Goal: Task Accomplishment & Management: Manage account settings

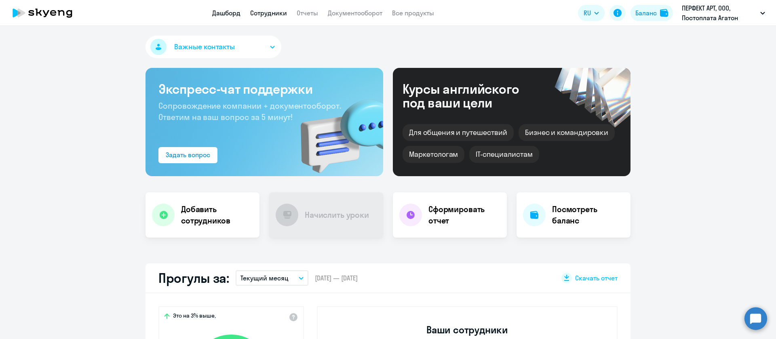
click at [279, 11] on link "Сотрудники" at bounding box center [268, 13] width 37 height 8
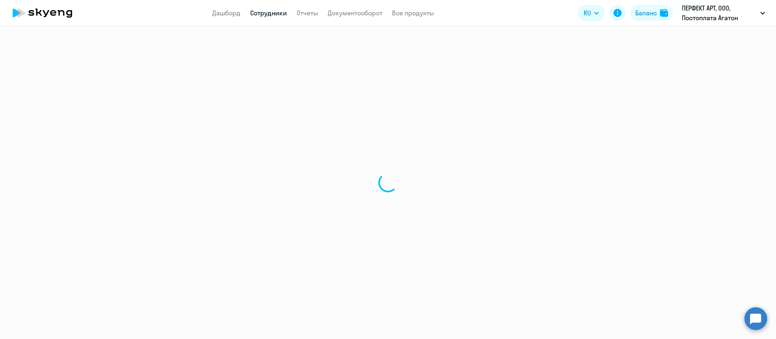
select select "30"
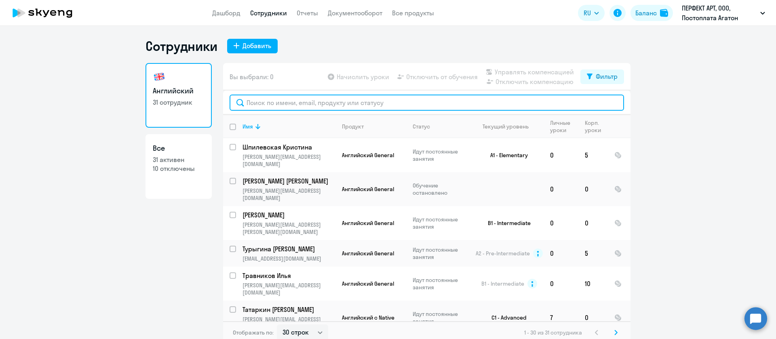
click at [281, 101] on input "text" at bounding box center [427, 103] width 395 height 16
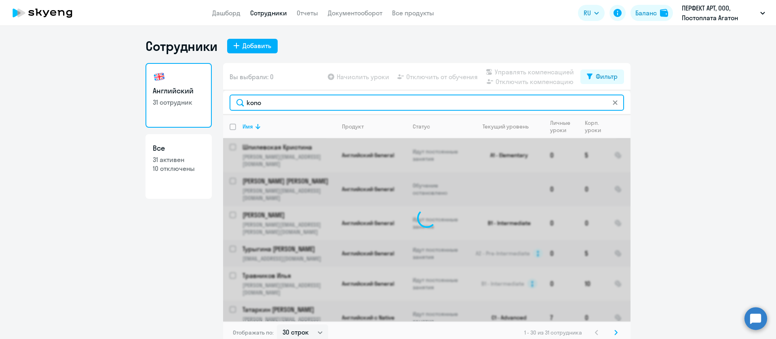
type input "konop"
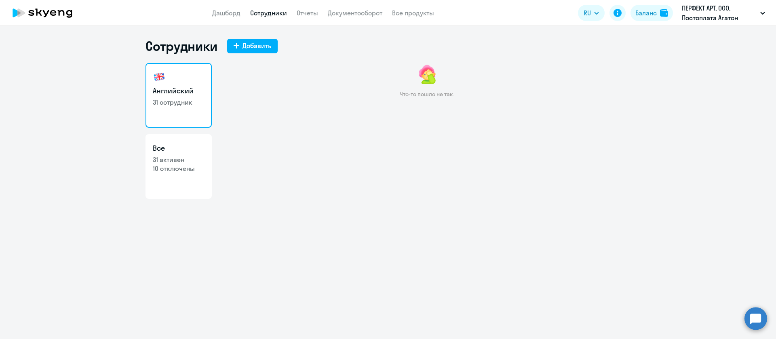
click at [258, 13] on link "Сотрудники" at bounding box center [268, 13] width 37 height 8
click at [294, 19] on app-header "Дашборд Сотрудники Отчеты Документооборот Все продукты Дашборд Сотрудники Отчет…" at bounding box center [388, 13] width 776 height 26
click at [315, 9] on link "Отчеты" at bounding box center [307, 13] width 21 height 8
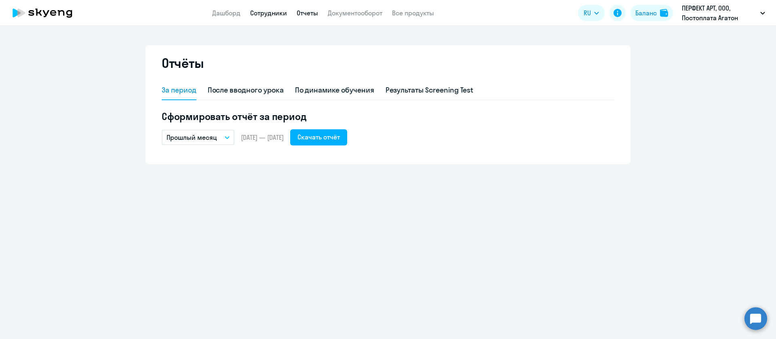
click at [264, 9] on link "Сотрудники" at bounding box center [268, 13] width 37 height 8
select select "30"
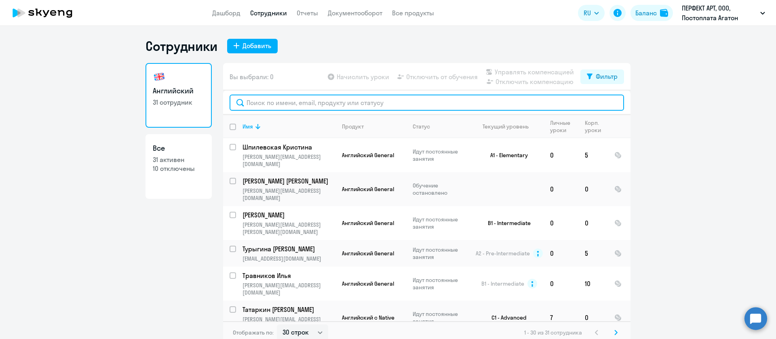
click at [266, 102] on input "text" at bounding box center [427, 103] width 395 height 16
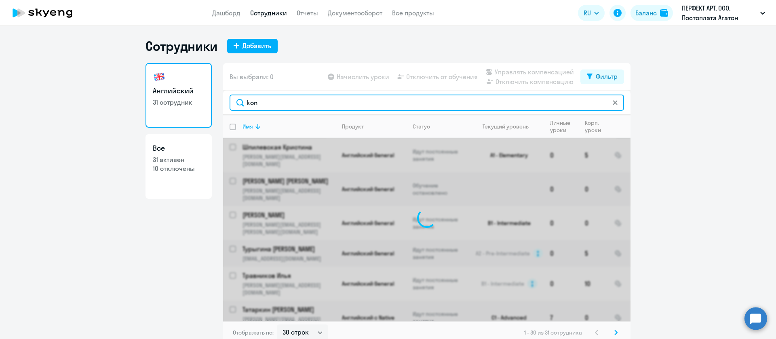
type input "kono"
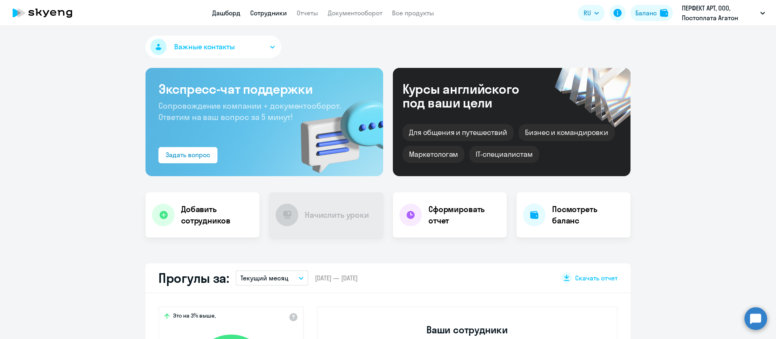
click at [276, 13] on link "Сотрудники" at bounding box center [268, 13] width 37 height 8
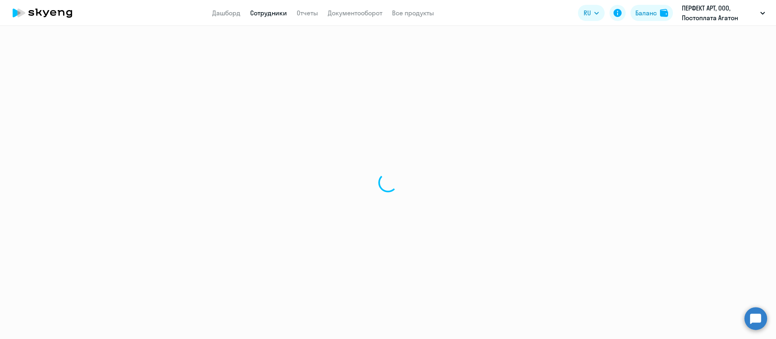
select select "30"
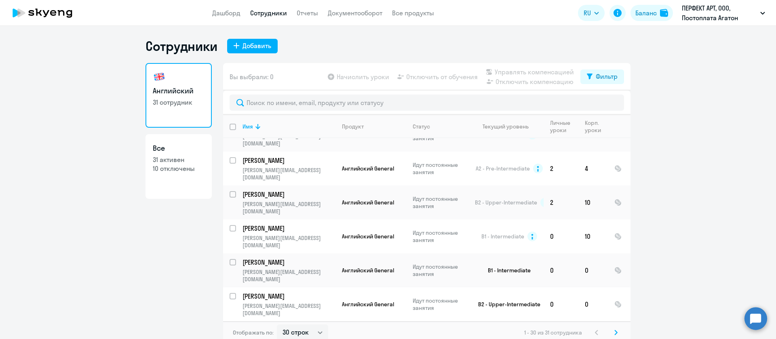
scroll to position [617, 0]
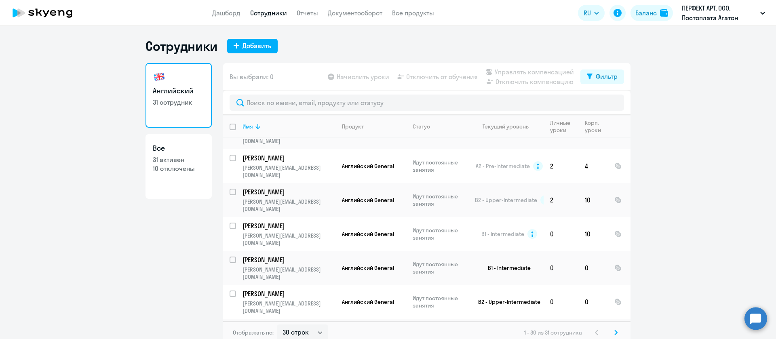
click at [611, 333] on svg-icon at bounding box center [616, 333] width 10 height 10
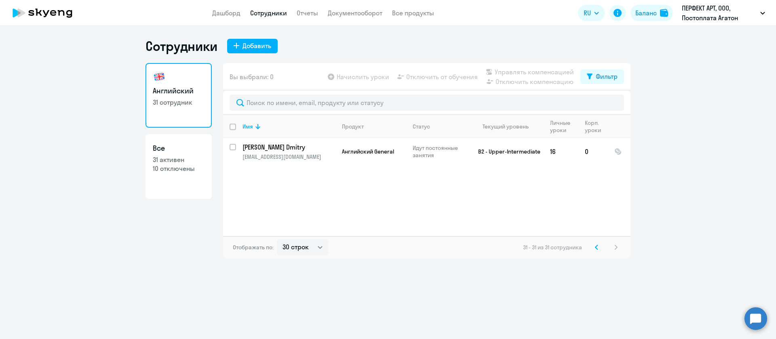
click at [595, 247] on icon at bounding box center [596, 248] width 3 height 6
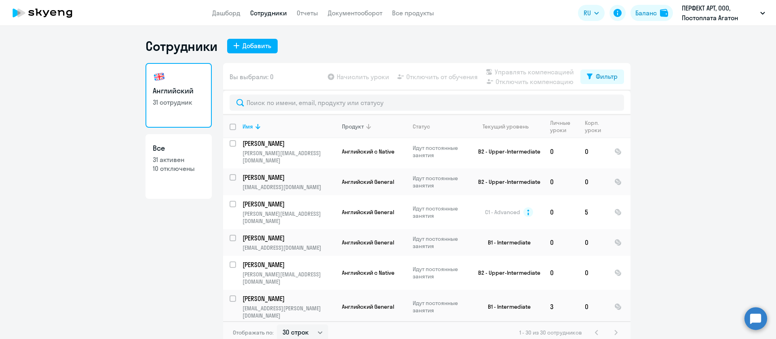
scroll to position [182, 0]
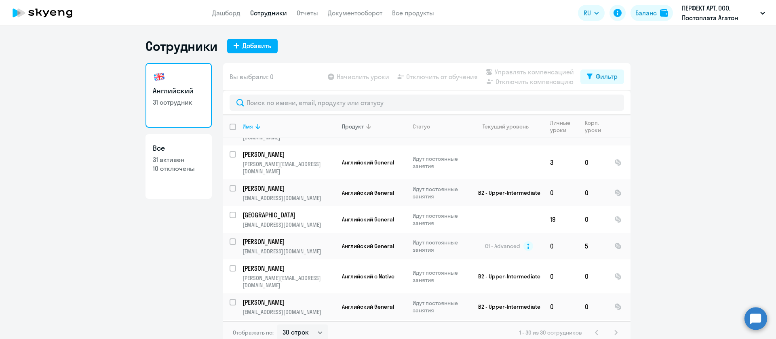
click at [368, 132] on th "Продукт" at bounding box center [371, 126] width 71 height 23
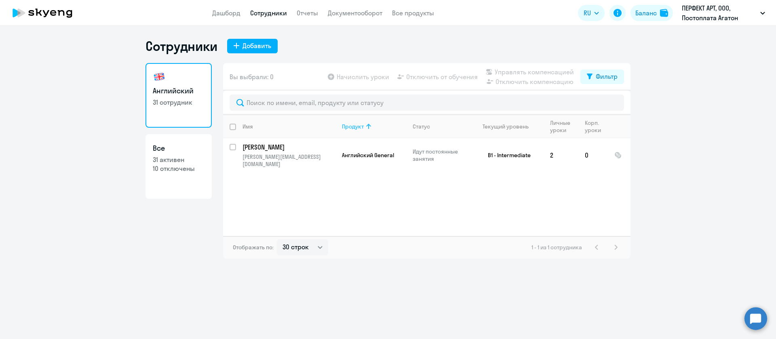
click at [365, 127] on icon at bounding box center [369, 127] width 10 height 10
click at [666, 10] on img at bounding box center [664, 13] width 8 height 8
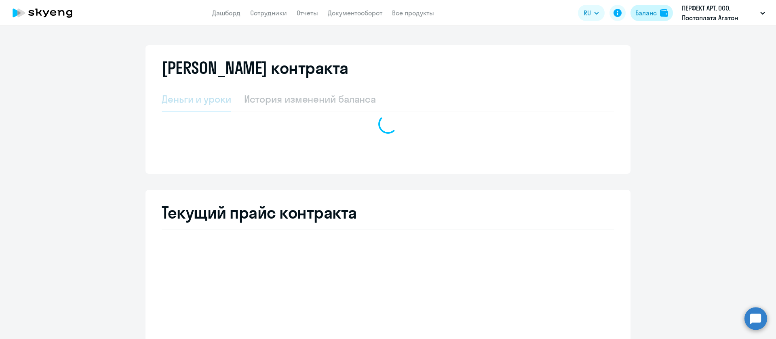
select select "english_adult_not_native_speaker"
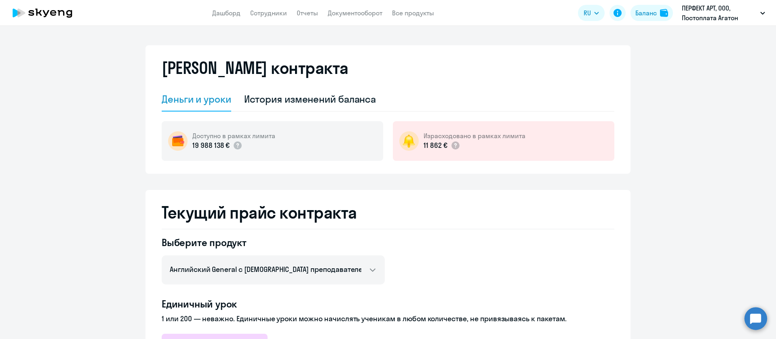
scroll to position [61, 0]
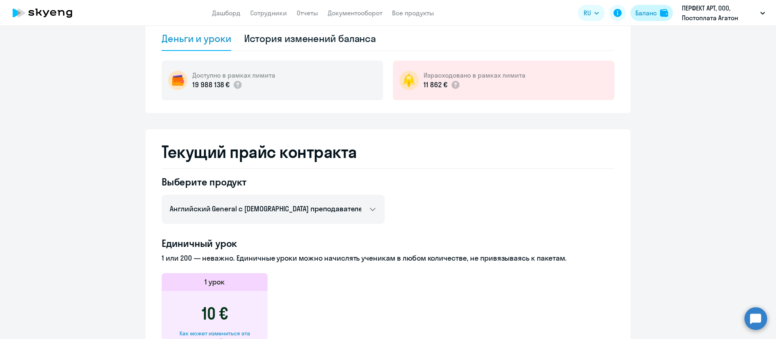
click at [664, 16] on img at bounding box center [664, 13] width 8 height 8
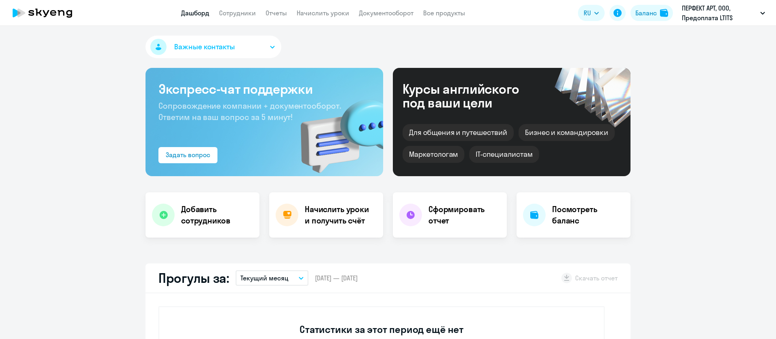
select select "30"
click at [661, 11] on img at bounding box center [664, 13] width 8 height 8
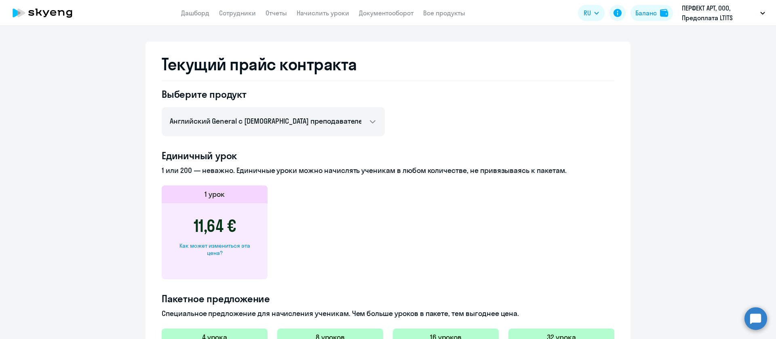
scroll to position [364, 0]
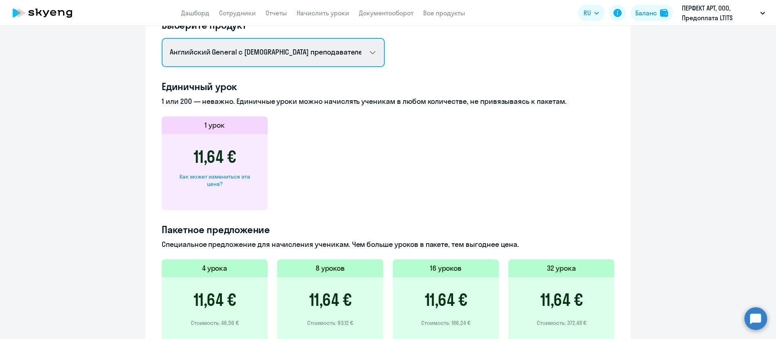
click at [277, 46] on select "Английский General с [DEMOGRAPHIC_DATA] преподавателем Английский General с [DE…" at bounding box center [273, 52] width 223 height 29
select select "english_adult_native_speaker"
click at [162, 38] on select "Английский General с [DEMOGRAPHIC_DATA] преподавателем Английский General с [DE…" at bounding box center [273, 52] width 223 height 29
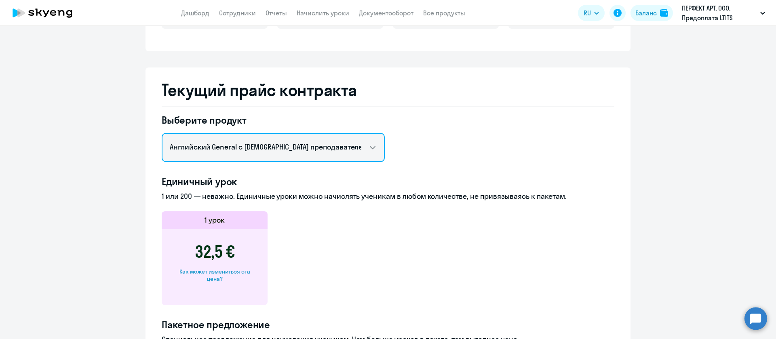
scroll to position [243, 0]
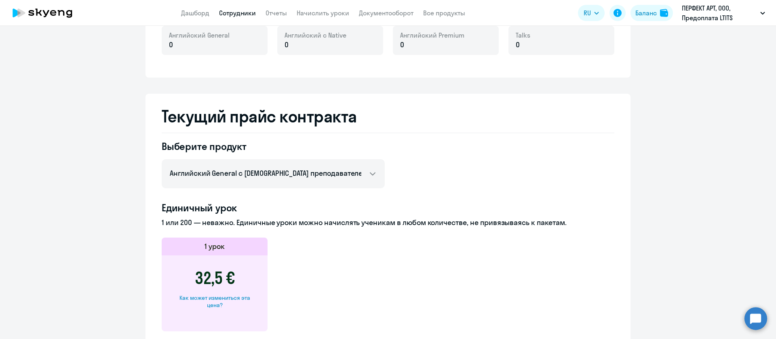
click at [237, 13] on link "Сотрудники" at bounding box center [237, 13] width 37 height 8
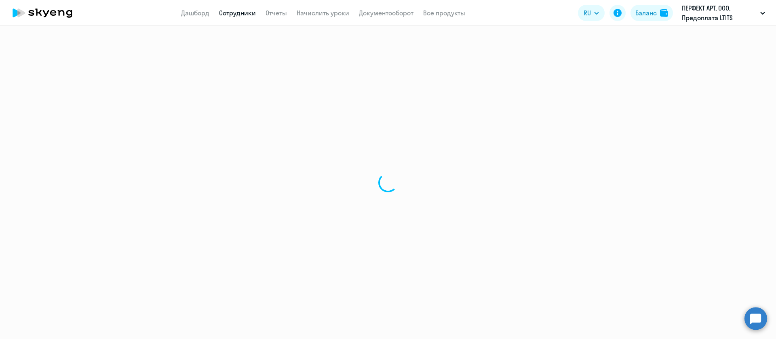
select select "30"
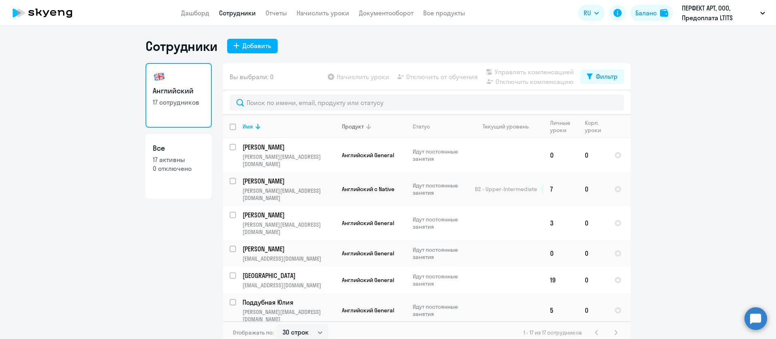
click at [368, 127] on icon at bounding box center [369, 127] width 10 height 10
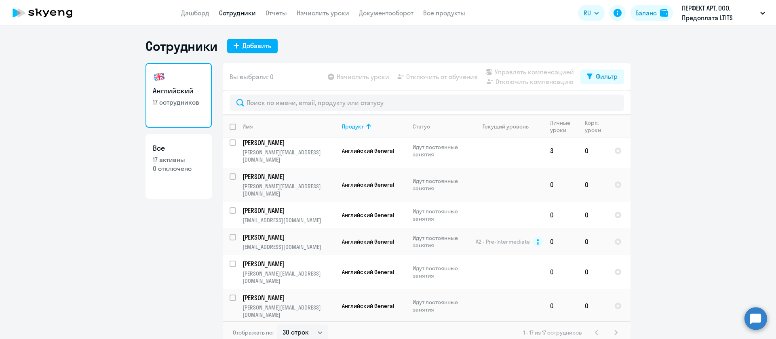
scroll to position [270, 0]
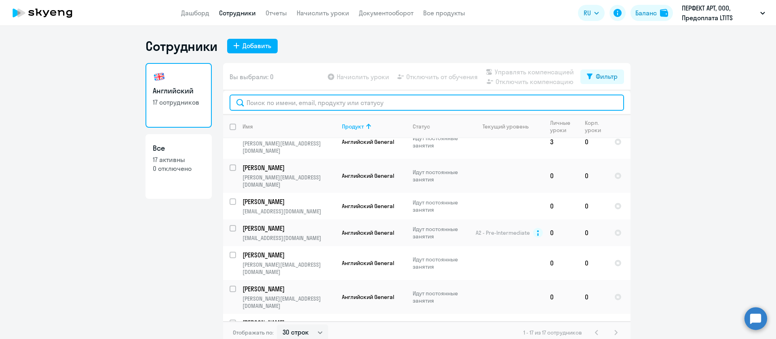
click at [264, 98] on input "text" at bounding box center [427, 103] width 395 height 16
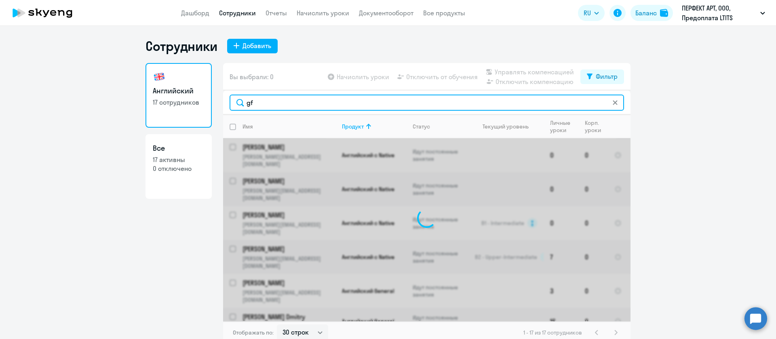
click at [264, 98] on input "gf" at bounding box center [427, 103] width 395 height 16
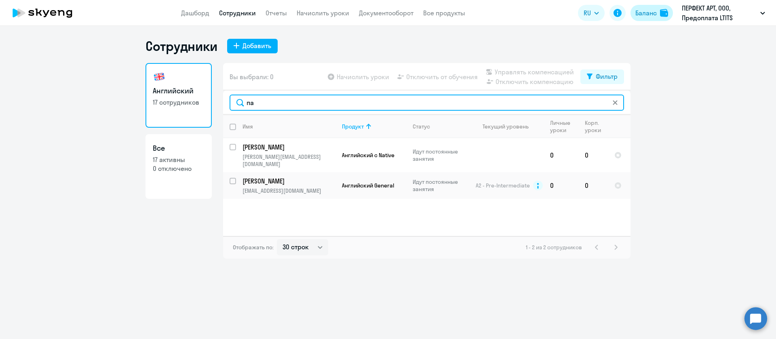
type input "па"
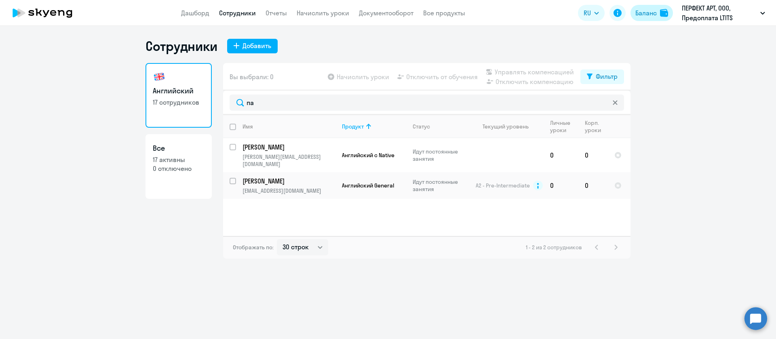
click at [662, 18] on button "Баланс" at bounding box center [652, 13] width 42 height 16
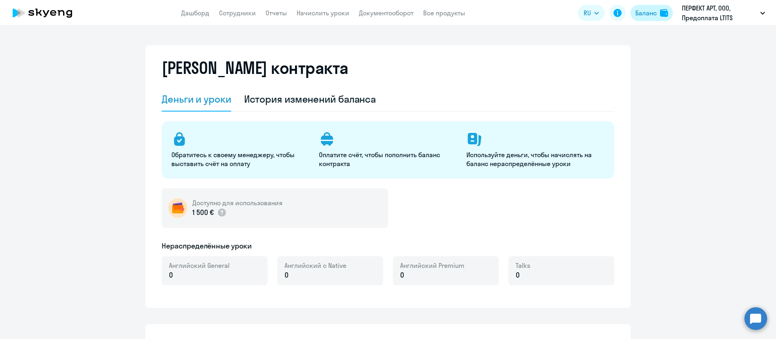
select select "english_adult_not_native_speaker"
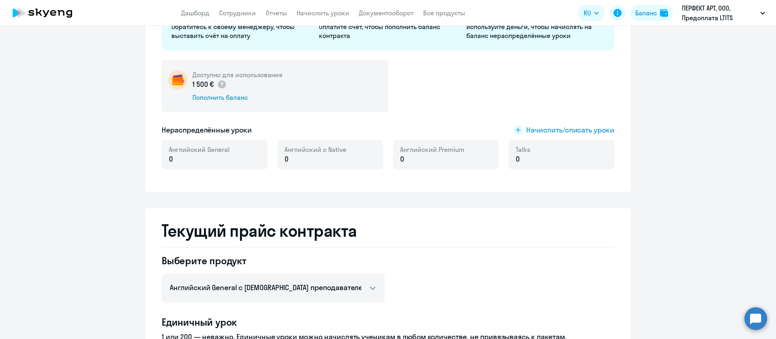
scroll to position [182, 0]
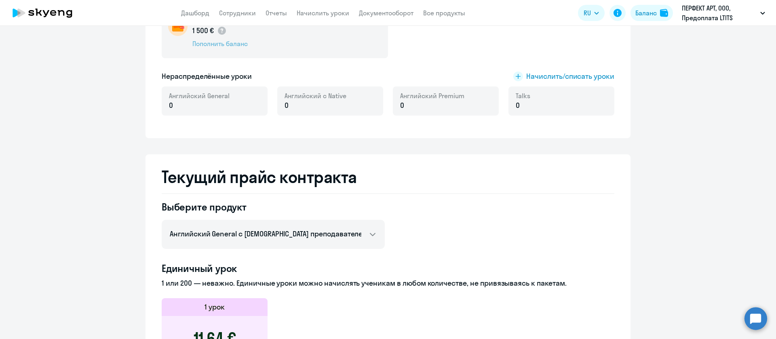
click at [204, 41] on div "Пополнить баланс" at bounding box center [237, 43] width 90 height 9
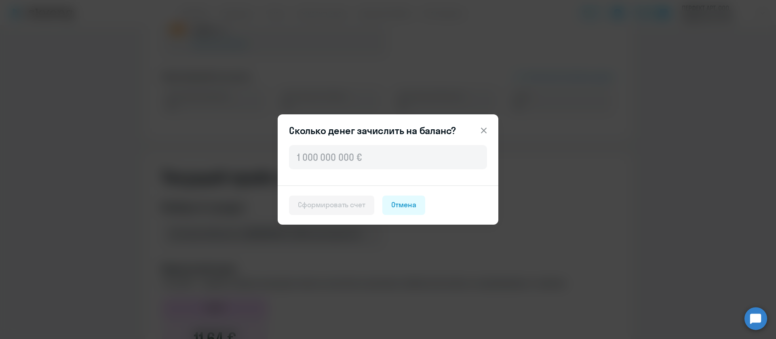
click at [485, 125] on button at bounding box center [484, 131] width 16 height 16
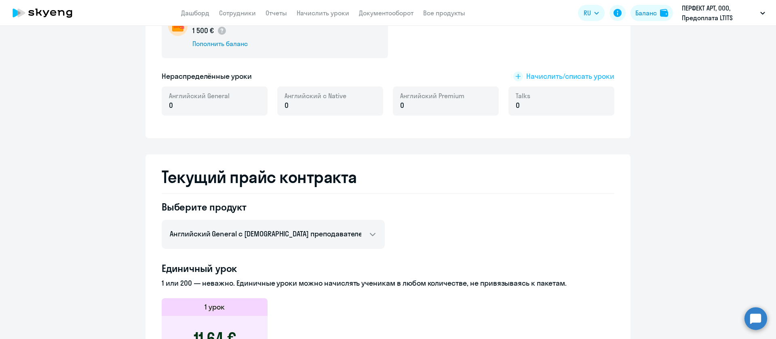
click at [553, 77] on span "Начислить/списать уроки" at bounding box center [570, 76] width 88 height 11
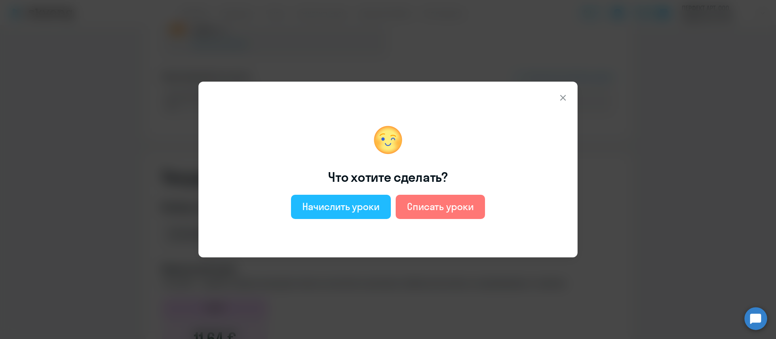
click at [351, 209] on div "Начислить уроки" at bounding box center [340, 206] width 77 height 13
select select "english_adult_not_native_speaker"
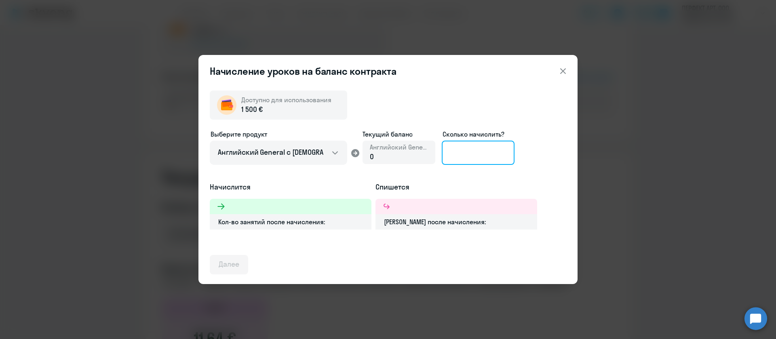
click at [467, 144] on input at bounding box center [478, 153] width 73 height 24
type input "70"
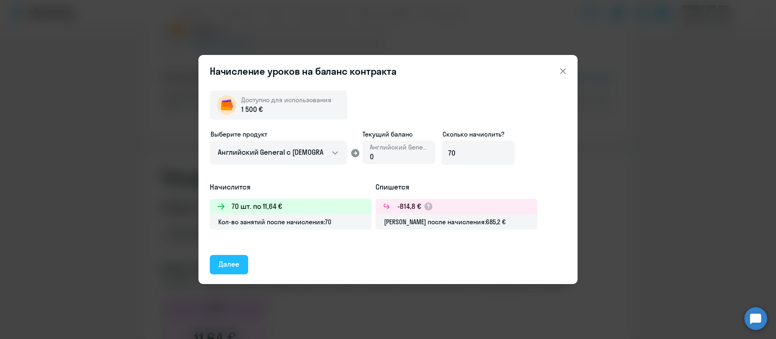
click at [232, 257] on button "Далее" at bounding box center [229, 264] width 38 height 19
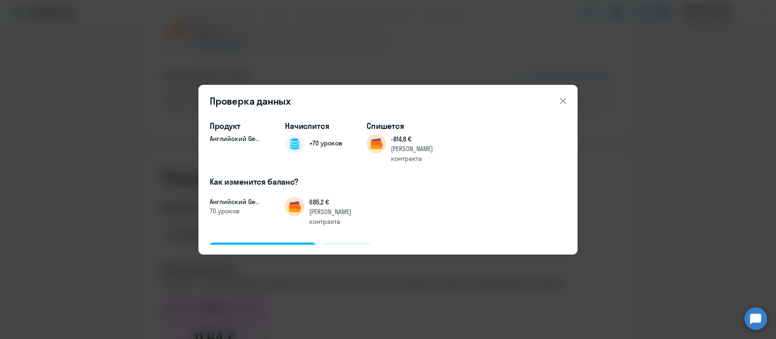
click at [274, 247] on div "Подтвердить и начислить" at bounding box center [263, 252] width 88 height 11
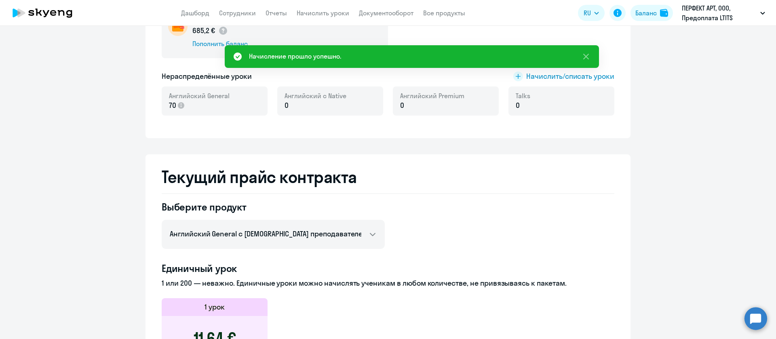
scroll to position [61, 0]
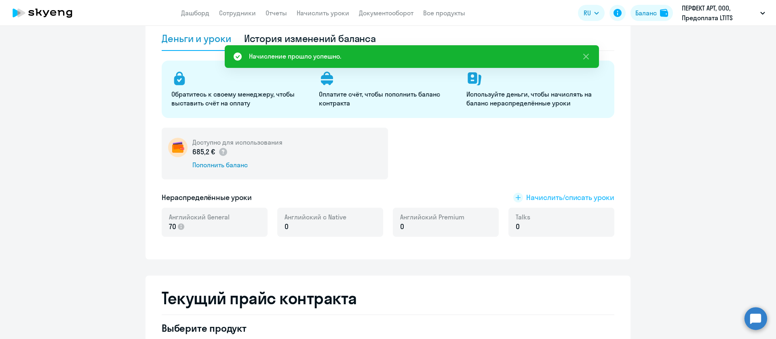
click at [540, 196] on span "Начислить/списать уроки" at bounding box center [570, 197] width 88 height 11
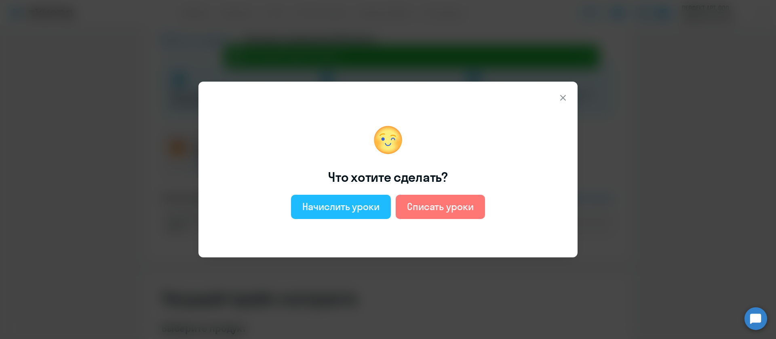
click at [336, 202] on div "Начислить уроки" at bounding box center [340, 206] width 77 height 13
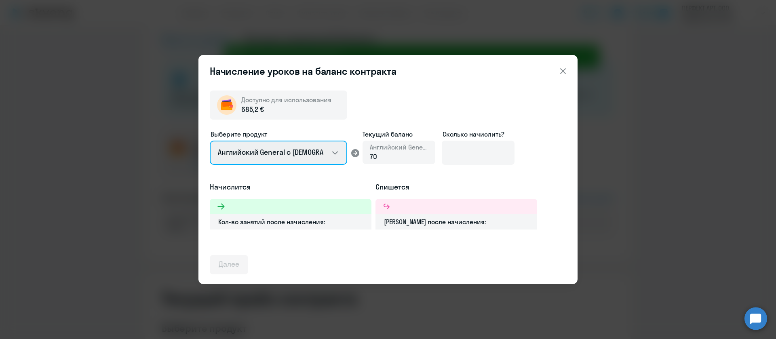
click at [287, 152] on select "Английский General с [DEMOGRAPHIC_DATA] преподавателем Английский General с [DE…" at bounding box center [278, 153] width 137 height 24
select select "english_adult_native_speaker"
click at [210, 141] on select "Английский General с [DEMOGRAPHIC_DATA] преподавателем Английский General с [DE…" at bounding box center [278, 153] width 137 height 24
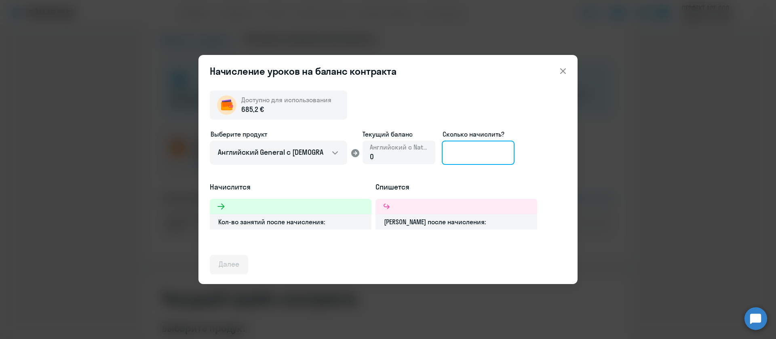
click at [486, 156] on input at bounding box center [478, 153] width 73 height 24
type input "20"
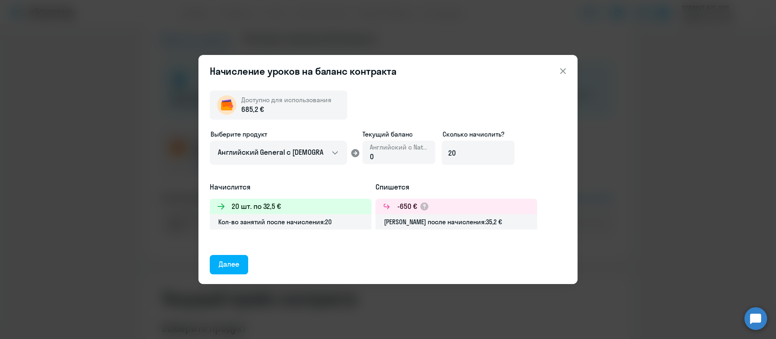
click at [224, 260] on div "Далее" at bounding box center [229, 264] width 21 height 11
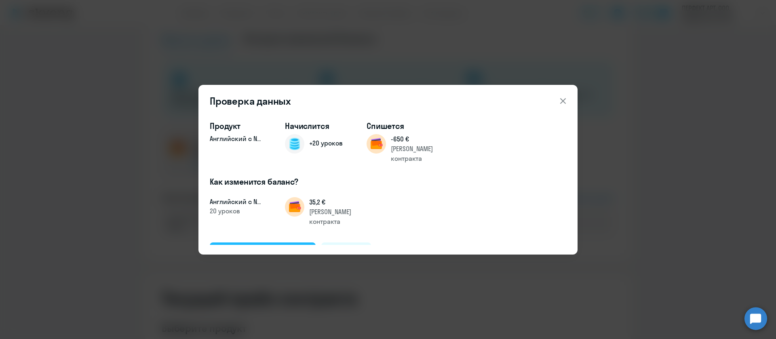
click at [281, 247] on div "Подтвердить и начислить" at bounding box center [263, 252] width 88 height 11
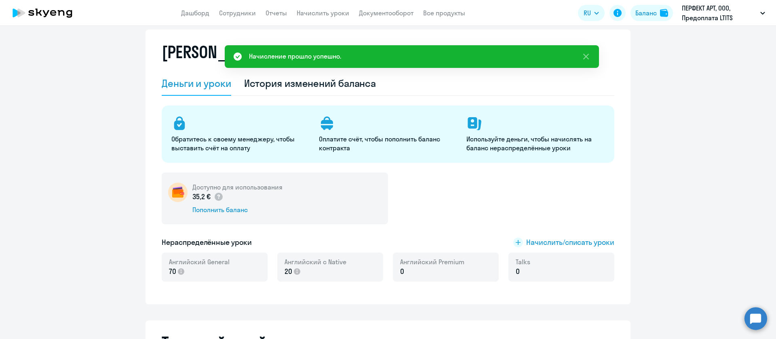
scroll to position [0, 0]
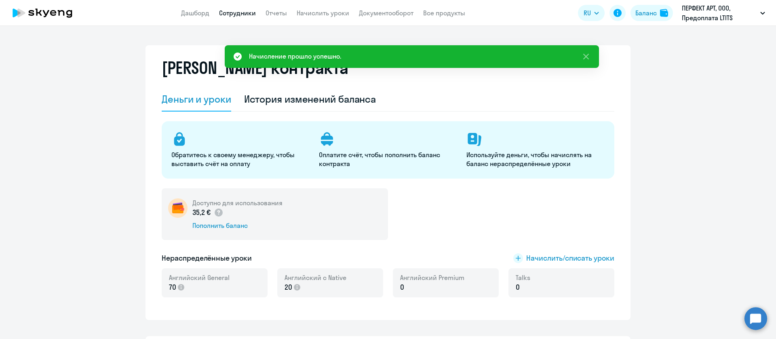
click at [241, 13] on link "Сотрудники" at bounding box center [237, 13] width 37 height 8
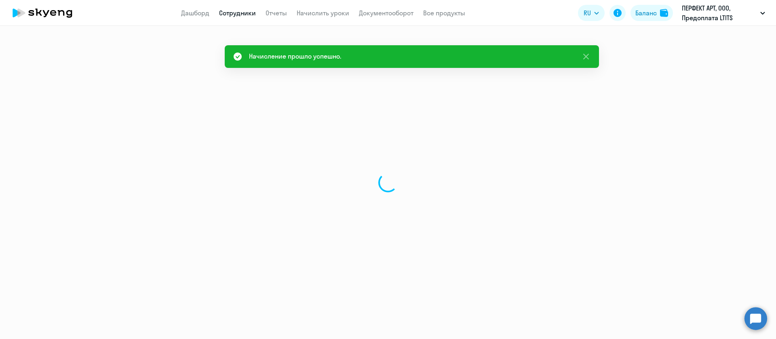
select select "30"
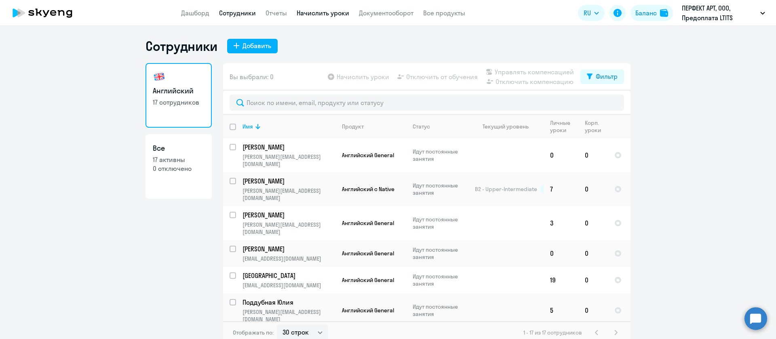
click at [319, 13] on link "Начислить уроки" at bounding box center [323, 13] width 53 height 8
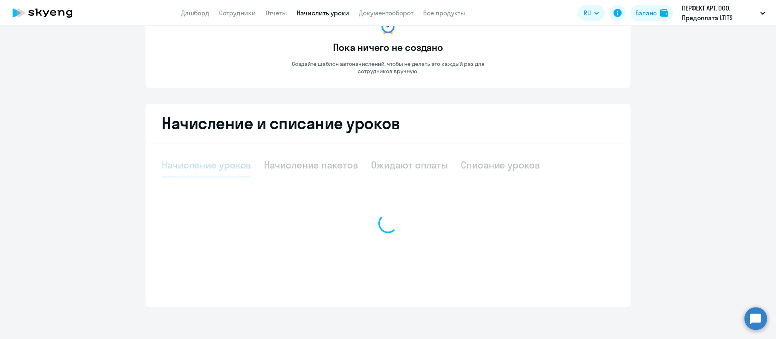
select select "10"
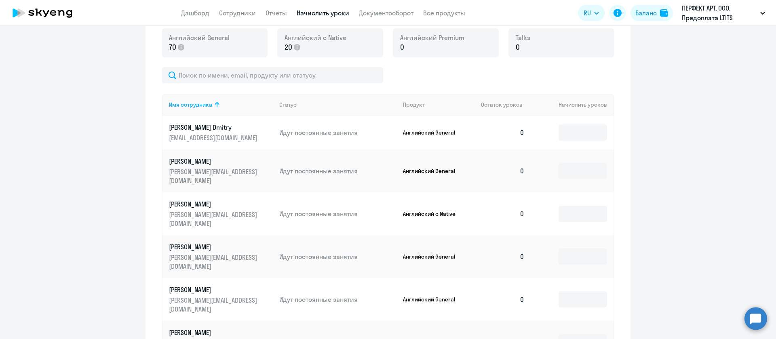
scroll to position [253, 0]
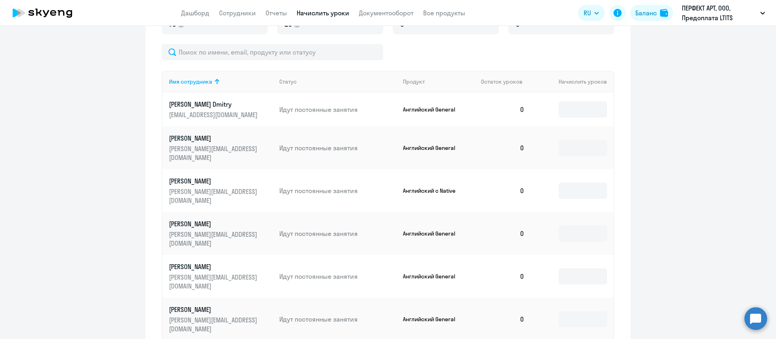
click at [560, 119] on td at bounding box center [572, 110] width 82 height 34
click at [564, 114] on input at bounding box center [583, 109] width 49 height 16
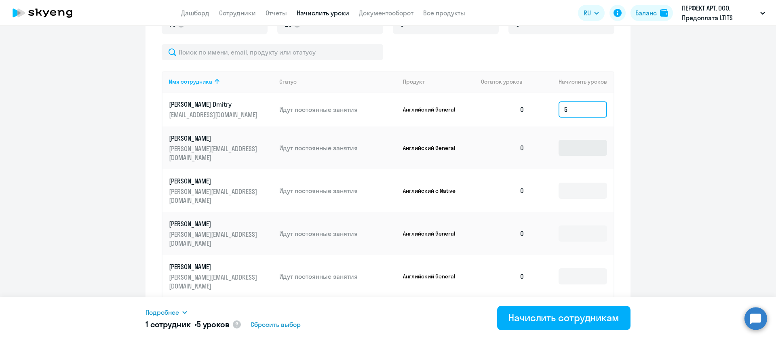
type input "5"
click at [569, 142] on input at bounding box center [583, 148] width 49 height 16
type input "5"
click at [570, 183] on input at bounding box center [583, 191] width 49 height 16
type input "5"
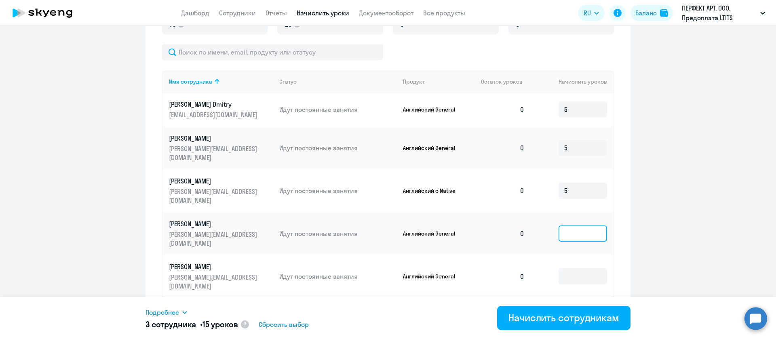
click at [581, 226] on input at bounding box center [583, 234] width 49 height 16
type input "5"
click at [586, 268] on input at bounding box center [583, 276] width 49 height 16
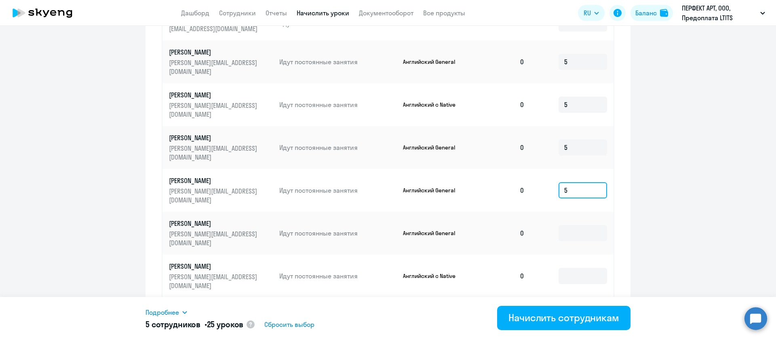
scroll to position [414, 0]
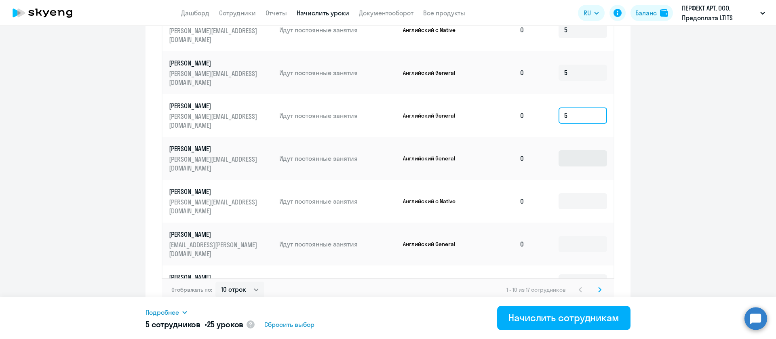
type input "5"
click at [576, 150] on input at bounding box center [583, 158] width 49 height 16
type input "5"
drag, startPoint x: 571, startPoint y: 158, endPoint x: 572, endPoint y: 165, distance: 7.7
click at [573, 180] on td at bounding box center [572, 201] width 82 height 43
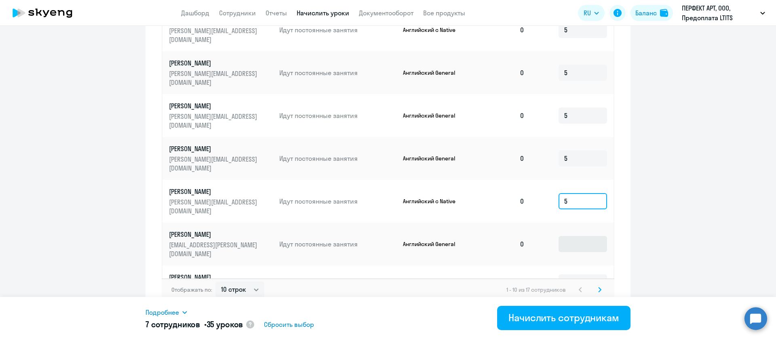
type input "5"
click at [576, 236] on input at bounding box center [583, 244] width 49 height 16
type input "5"
click at [579, 275] on input at bounding box center [583, 283] width 49 height 16
type input "5"
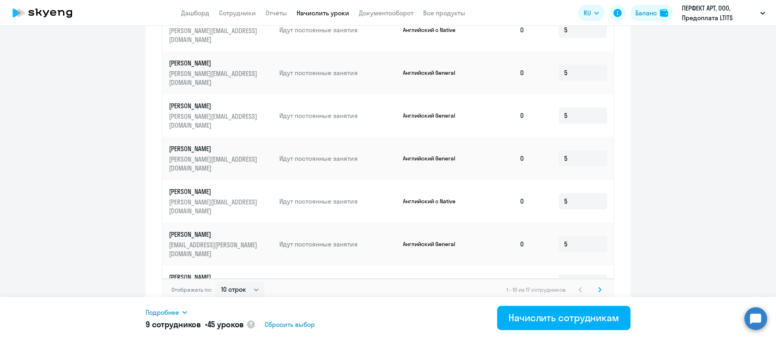
click at [579, 309] on input at bounding box center [583, 317] width 49 height 16
type input "5"
click at [595, 285] on svg-icon at bounding box center [600, 290] width 10 height 10
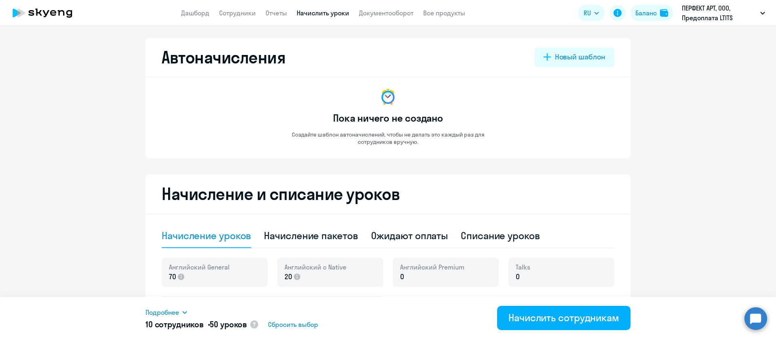
scroll to position [182, 0]
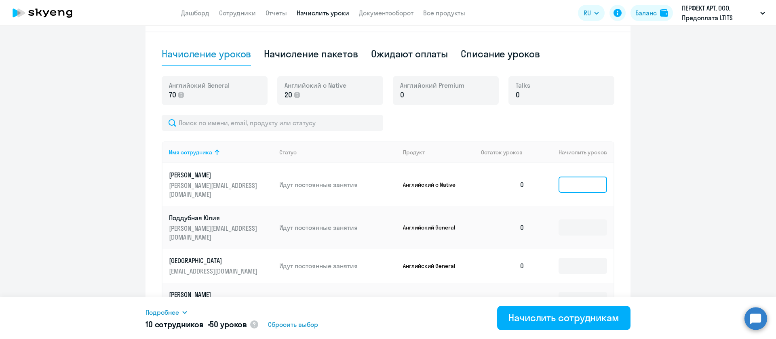
click at [568, 180] on input at bounding box center [583, 185] width 49 height 16
type input "5"
click at [568, 220] on input at bounding box center [583, 228] width 49 height 16
type input "5"
drag, startPoint x: 575, startPoint y: 242, endPoint x: 576, endPoint y: 247, distance: 5.3
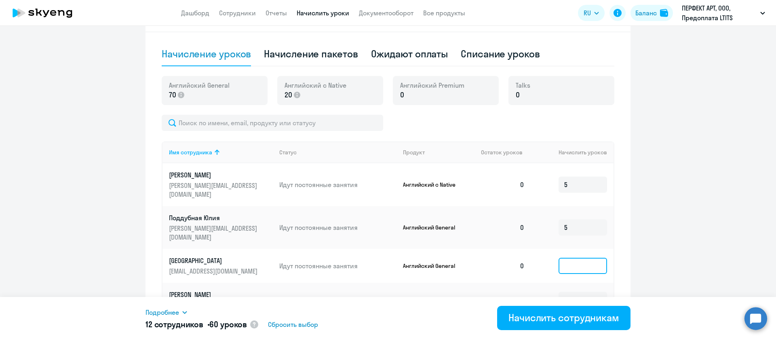
click at [576, 258] on input at bounding box center [583, 266] width 49 height 16
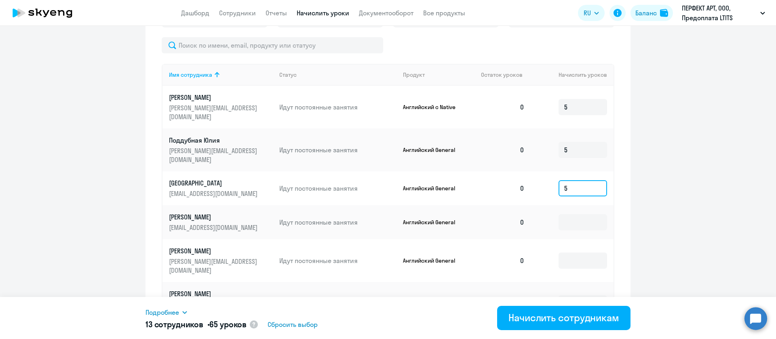
scroll to position [312, 0]
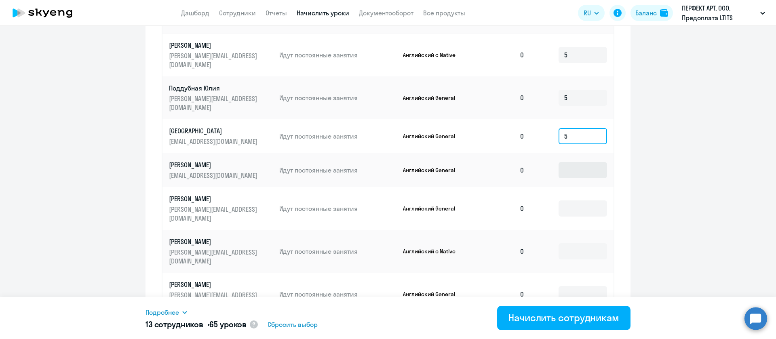
type input "5"
click at [568, 162] on input at bounding box center [583, 170] width 49 height 16
type input "5"
click at [567, 201] on input at bounding box center [583, 209] width 49 height 16
type input "5"
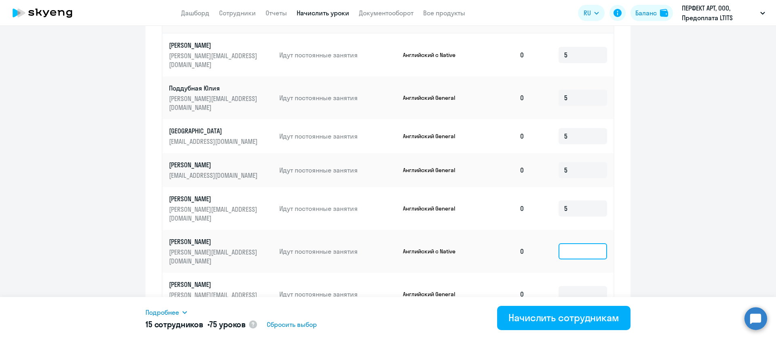
click at [573, 243] on input at bounding box center [583, 251] width 49 height 16
type input "5"
click at [575, 286] on input at bounding box center [583, 294] width 49 height 16
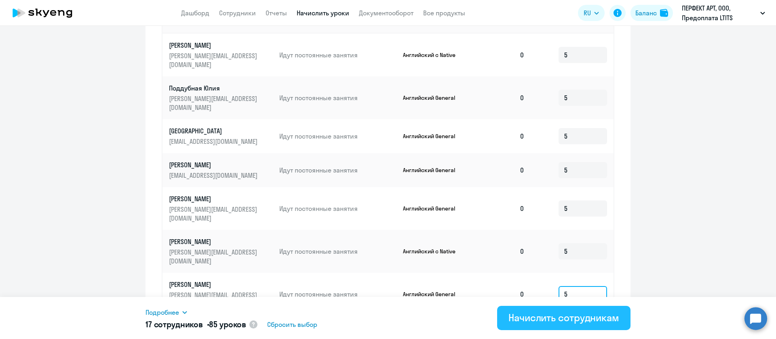
type input "5"
click at [575, 323] on div "Начислить сотрудникам" at bounding box center [564, 317] width 111 height 13
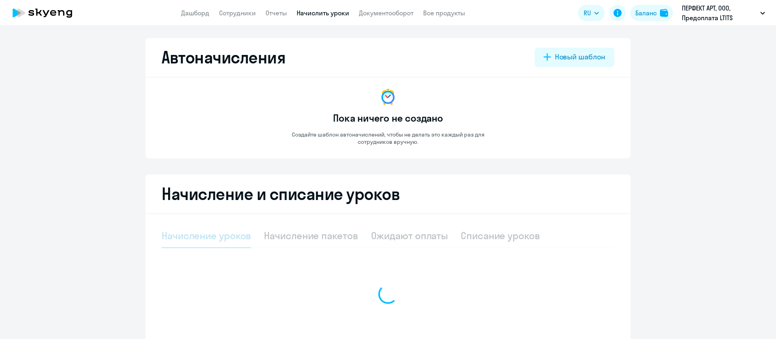
select select "10"
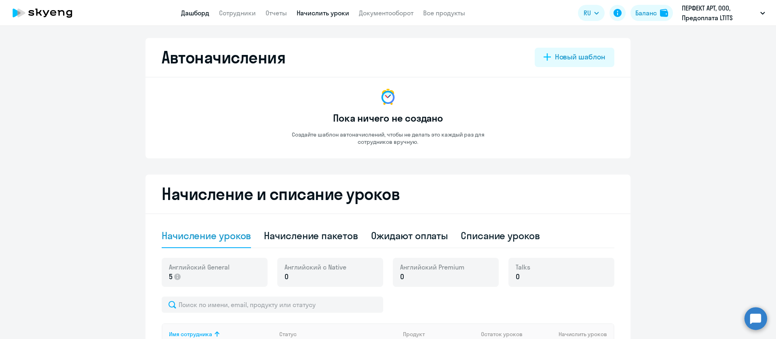
click at [197, 10] on link "Дашборд" at bounding box center [195, 13] width 28 height 8
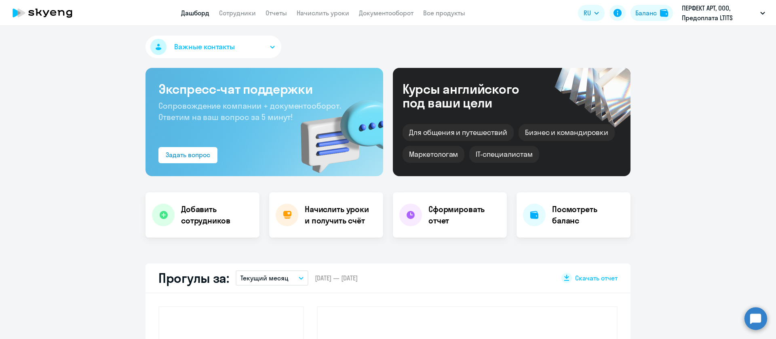
select select "30"
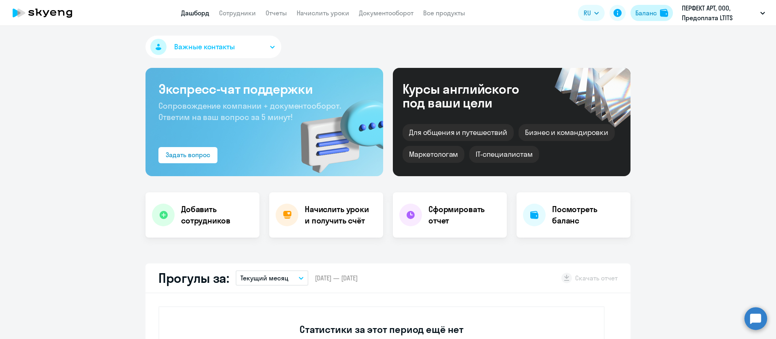
click at [664, 8] on button "Баланс" at bounding box center [652, 13] width 42 height 16
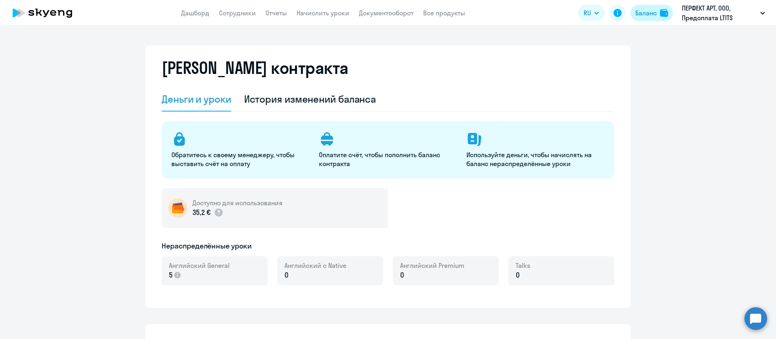
select select "english_adult_not_native_speaker"
